Goal: Transaction & Acquisition: Book appointment/travel/reservation

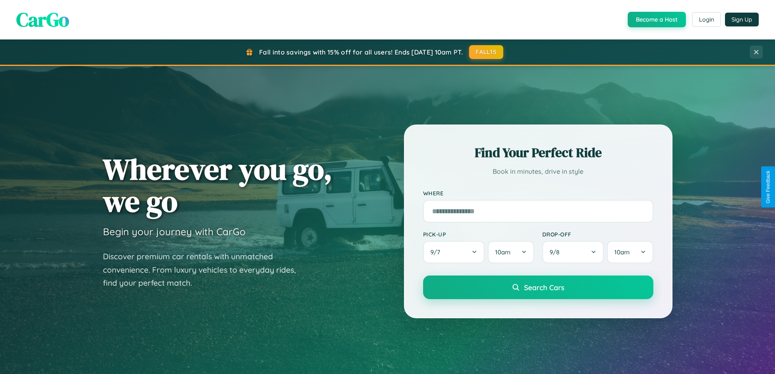
scroll to position [560, 0]
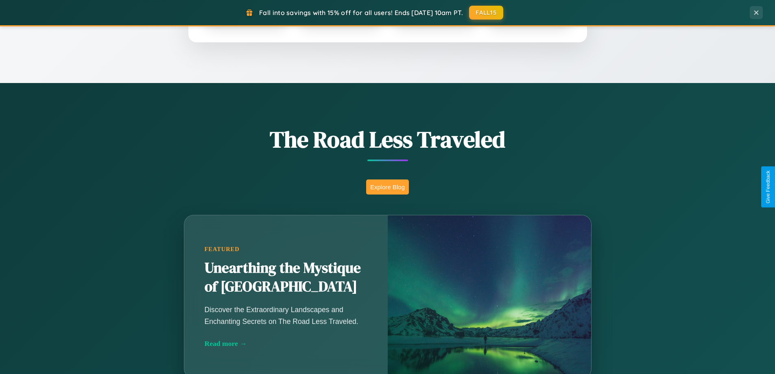
click at [388, 187] on button "Explore Blog" at bounding box center [387, 187] width 43 height 15
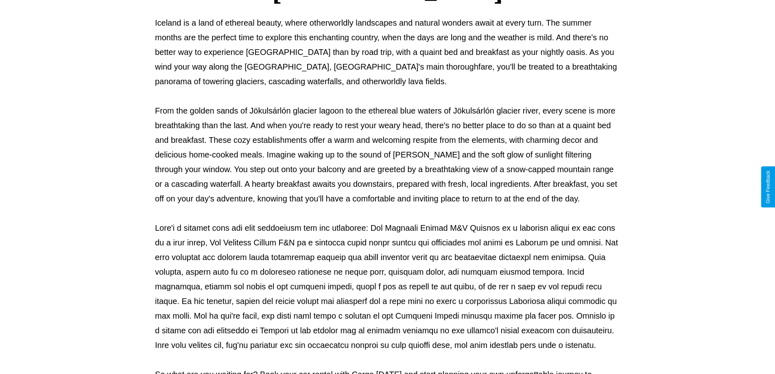
scroll to position [263, 0]
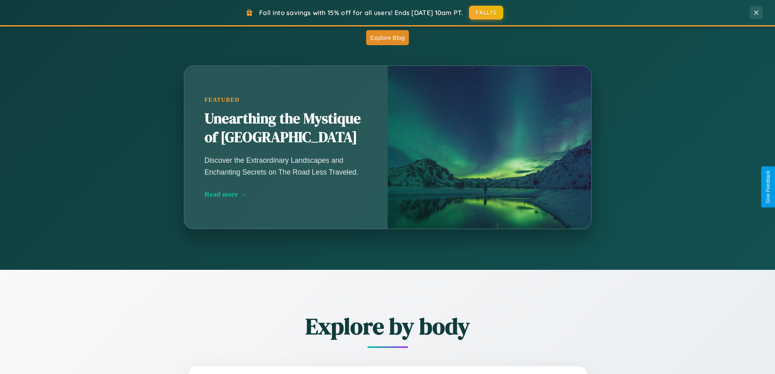
scroll to position [1308, 0]
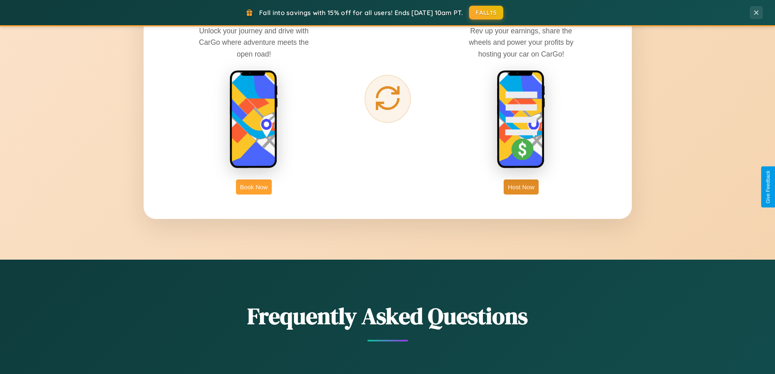
click at [254, 187] on button "Book Now" at bounding box center [254, 187] width 36 height 15
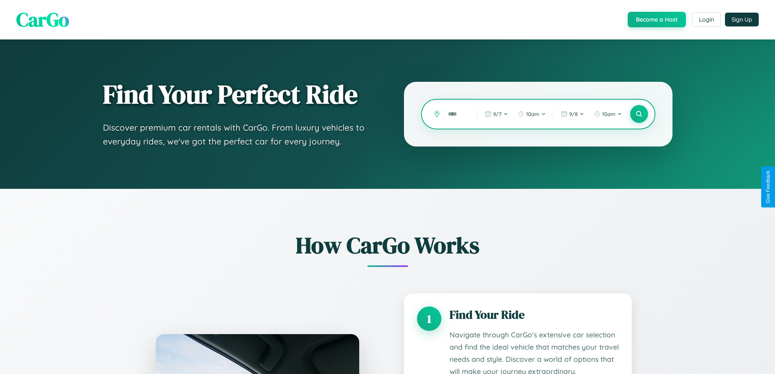
click at [457, 114] on input "text" at bounding box center [456, 114] width 25 height 14
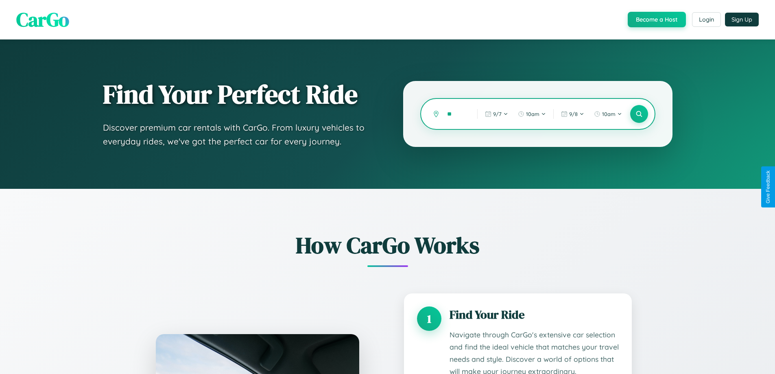
type input "*"
type input "*******"
click at [639, 114] on icon at bounding box center [639, 114] width 8 height 8
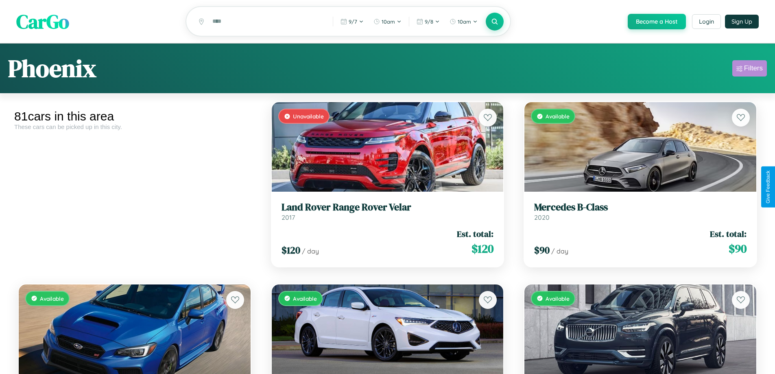
click at [750, 70] on div "Filters" at bounding box center [754, 68] width 19 height 8
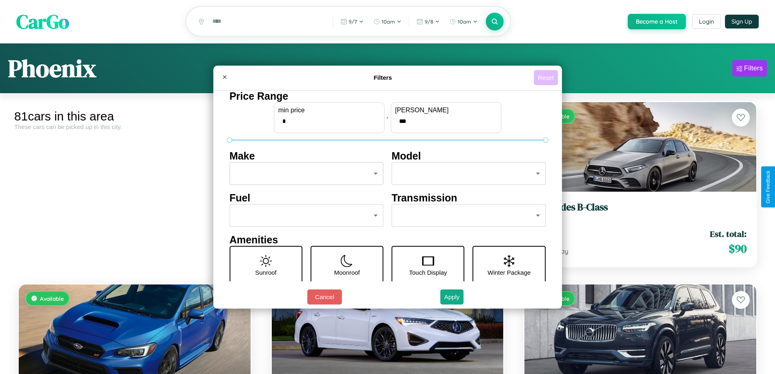
click at [547, 77] on button "Reset" at bounding box center [546, 77] width 24 height 15
